Goal: Transaction & Acquisition: Purchase product/service

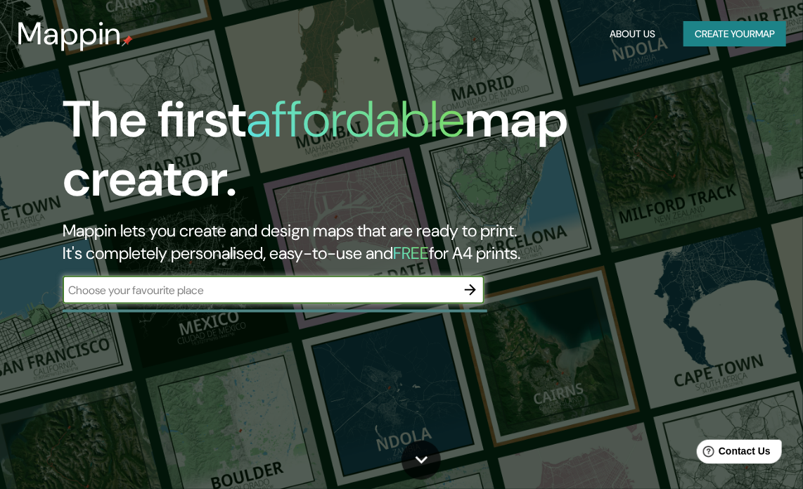
click at [255, 290] on input "text" at bounding box center [260, 290] width 394 height 16
type input "CIUDAD [PERSON_NAME][GEOGRAPHIC_DATA]"
click at [465, 292] on icon "button" at bounding box center [470, 289] width 17 height 17
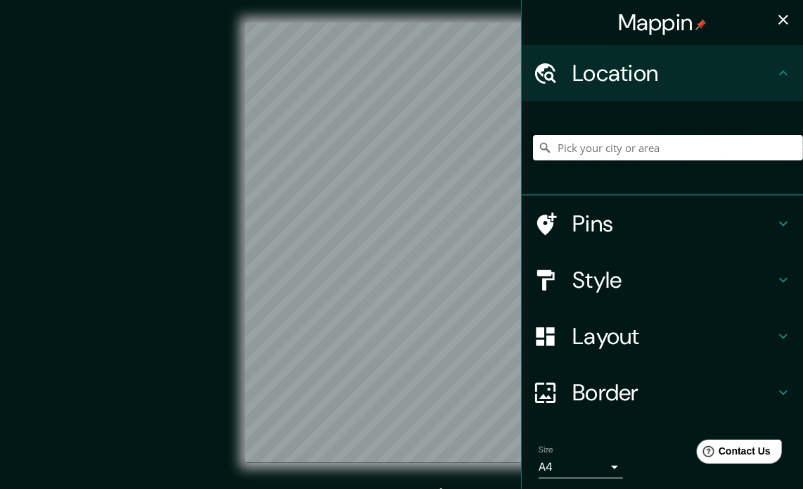
click at [648, 143] on input "Pick your city or area" at bounding box center [668, 147] width 270 height 25
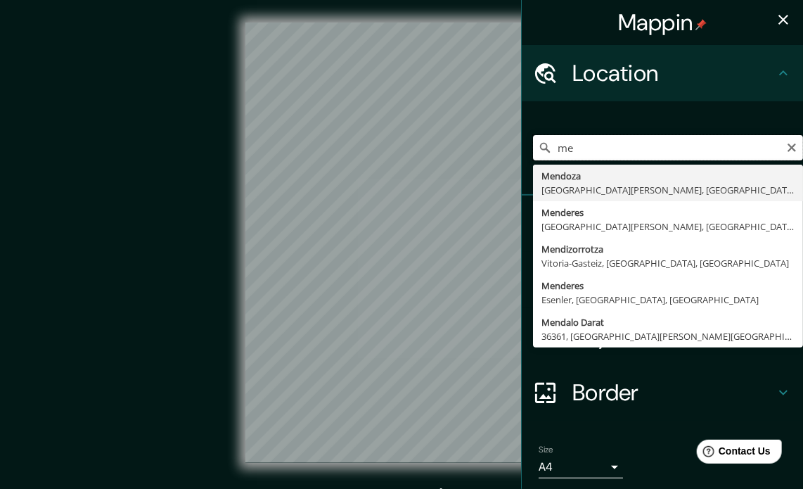
type input "m"
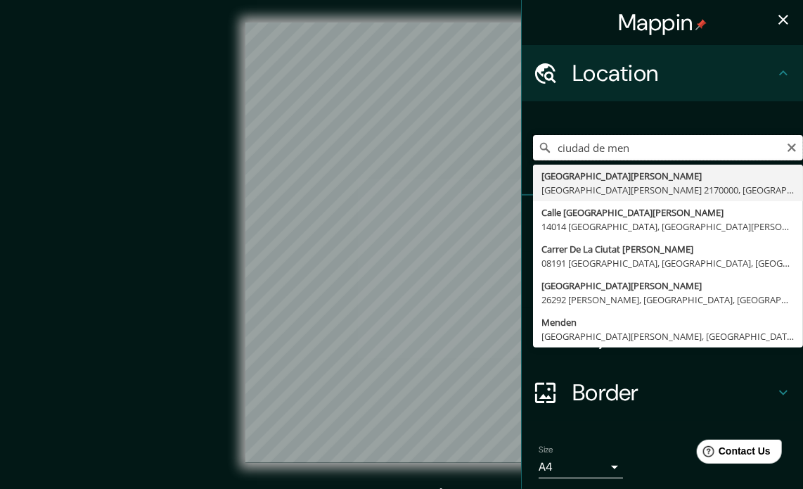
click at [355, 115] on div "Mappin Location ciudad de men [GEOGRAPHIC_DATA][PERSON_NAME][PERSON_NAME], [GEO…" at bounding box center [401, 254] width 803 height 508
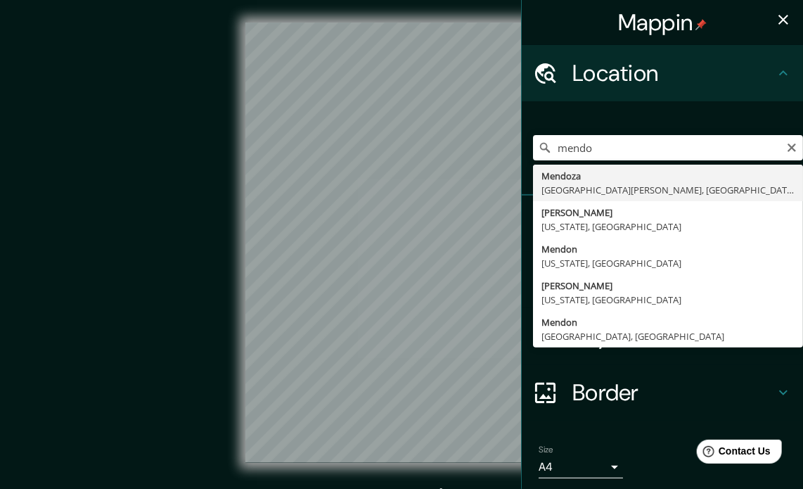
type input "[GEOGRAPHIC_DATA], [GEOGRAPHIC_DATA][PERSON_NAME], [GEOGRAPHIC_DATA]"
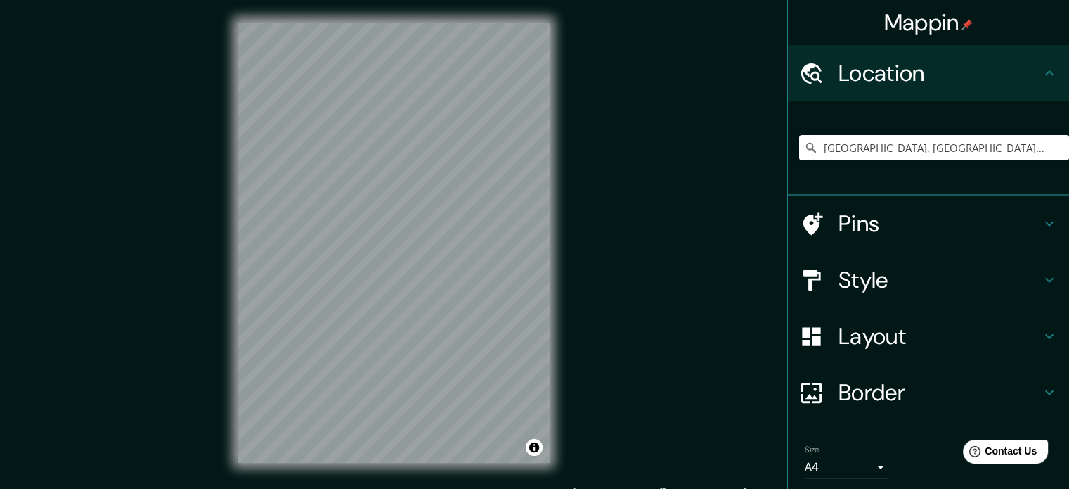
click at [813, 218] on h4 "Pins" at bounding box center [940, 224] width 202 height 28
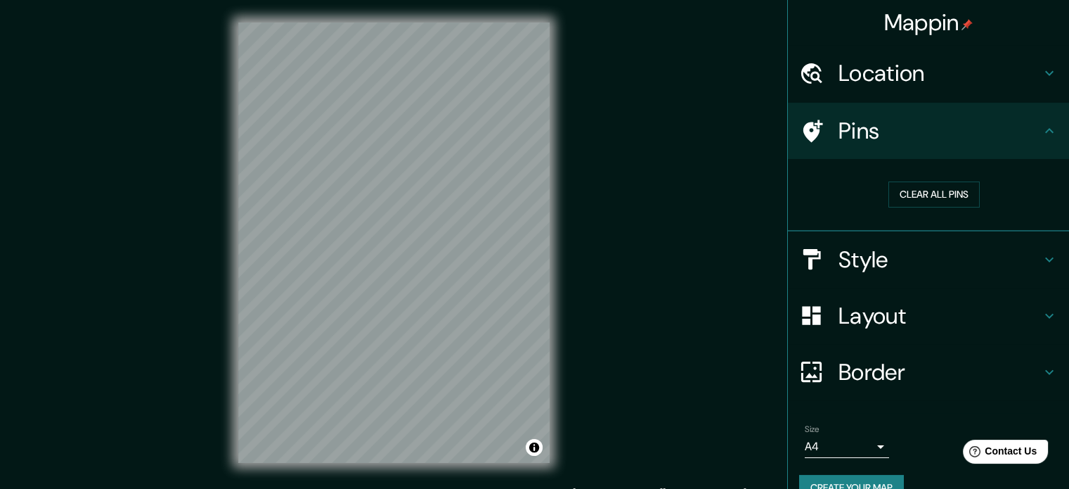
click at [813, 143] on h4 "Pins" at bounding box center [940, 131] width 202 height 28
click at [813, 249] on h4 "Style" at bounding box center [940, 259] width 202 height 28
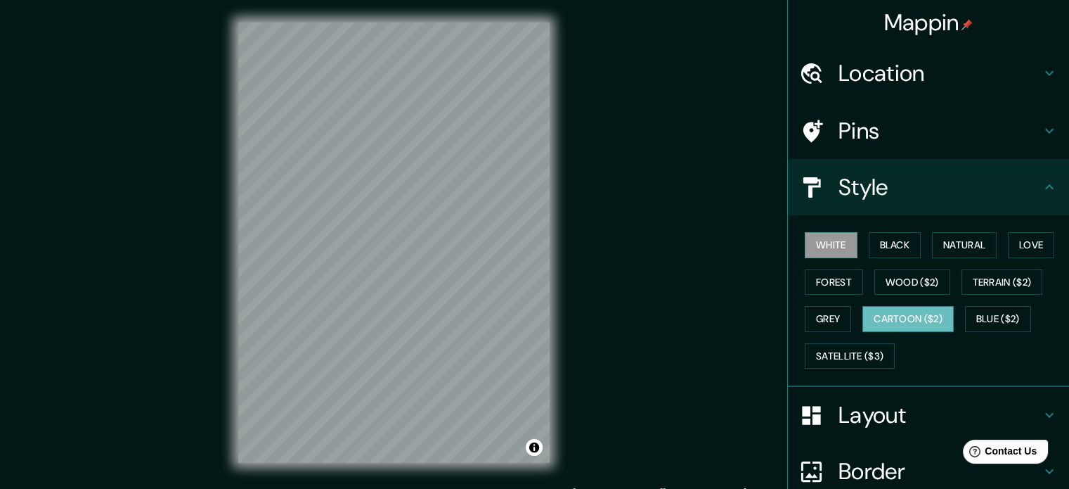
click at [813, 313] on button "Cartoon ($2)" at bounding box center [908, 319] width 91 height 26
click at [813, 236] on button "Natural" at bounding box center [964, 245] width 65 height 26
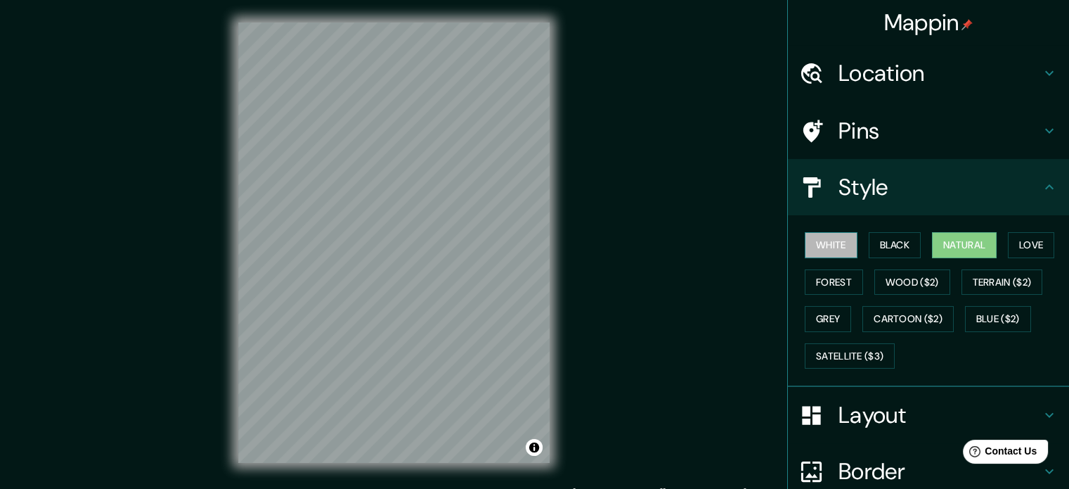
click at [813, 236] on button "White" at bounding box center [831, 245] width 53 height 26
click at [813, 240] on button "Natural" at bounding box center [964, 245] width 65 height 26
